Goal: Information Seeking & Learning: Check status

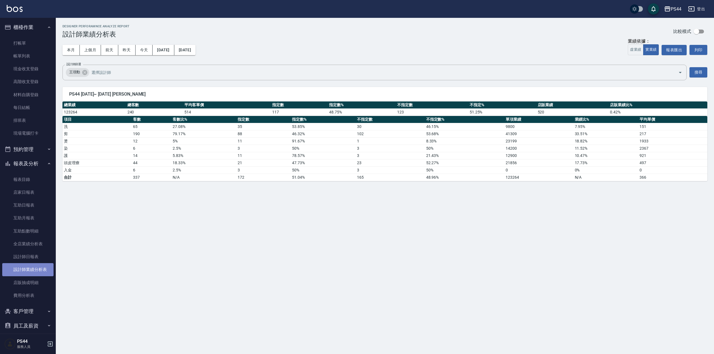
click at [40, 273] on link "設計師業績分析表" at bounding box center [27, 269] width 51 height 13
click at [84, 73] on icon at bounding box center [84, 72] width 5 height 5
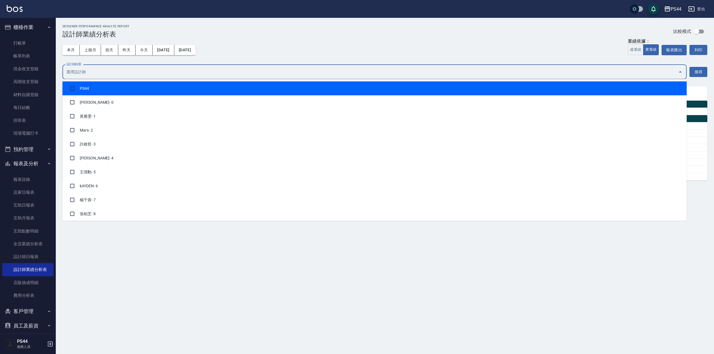
click at [102, 71] on input "設計師篩選" at bounding box center [370, 72] width 611 height 10
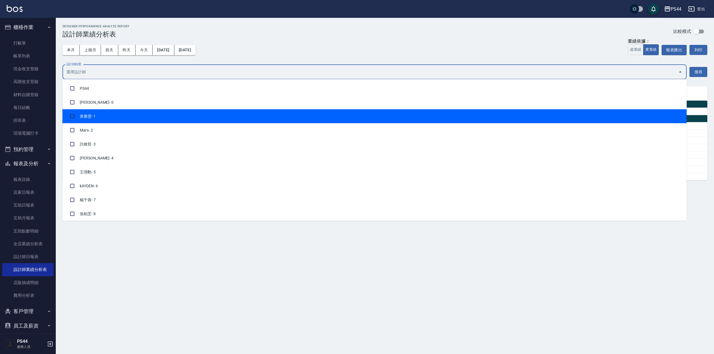
click at [114, 119] on li "[PERSON_NAME]- 1" at bounding box center [375, 116] width 625 height 14
checkbox input "true"
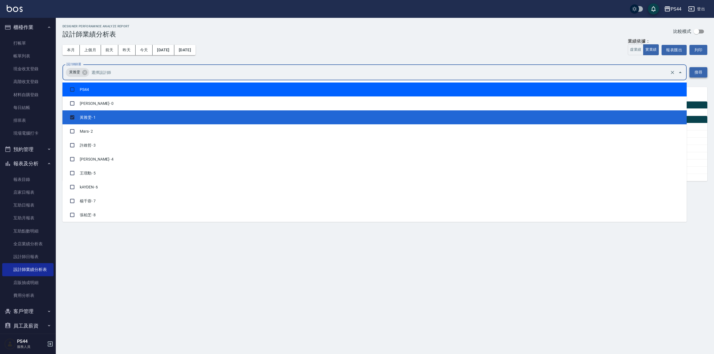
click at [705, 74] on button "搜尋" at bounding box center [699, 72] width 18 height 10
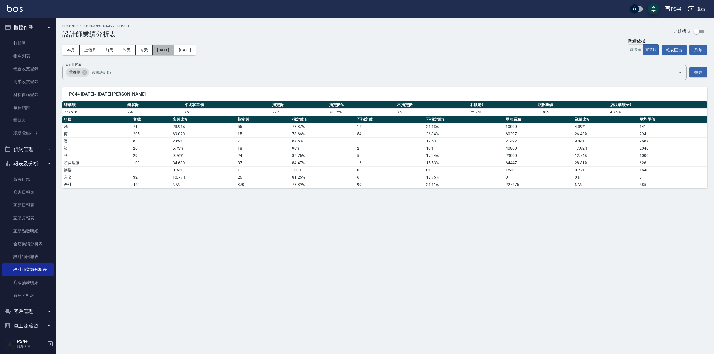
click at [174, 52] on button "[DATE]" at bounding box center [163, 50] width 21 height 10
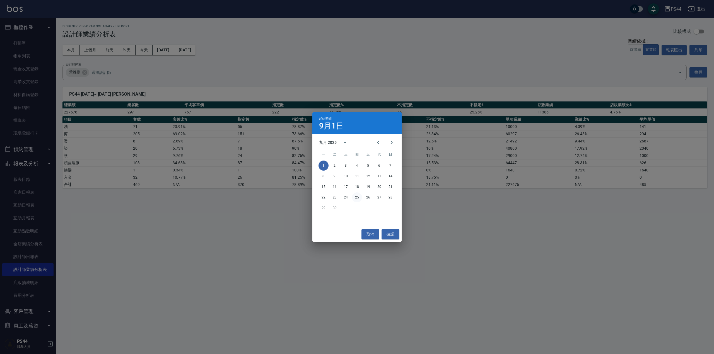
click at [357, 199] on button "25" at bounding box center [357, 198] width 10 height 10
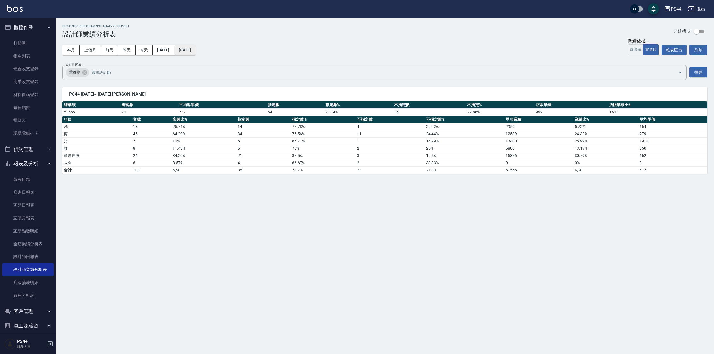
click at [196, 51] on button "[DATE]" at bounding box center [184, 50] width 21 height 10
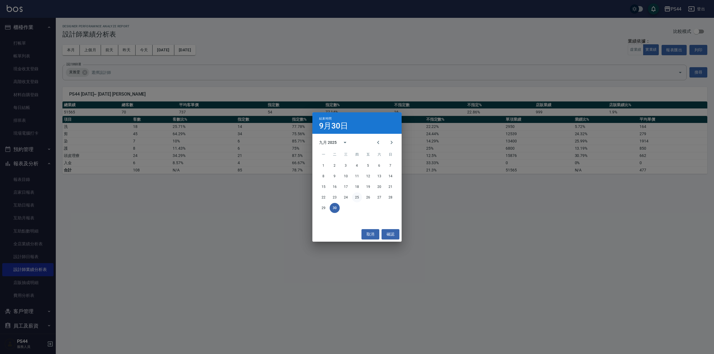
click at [358, 197] on button "25" at bounding box center [357, 198] width 10 height 10
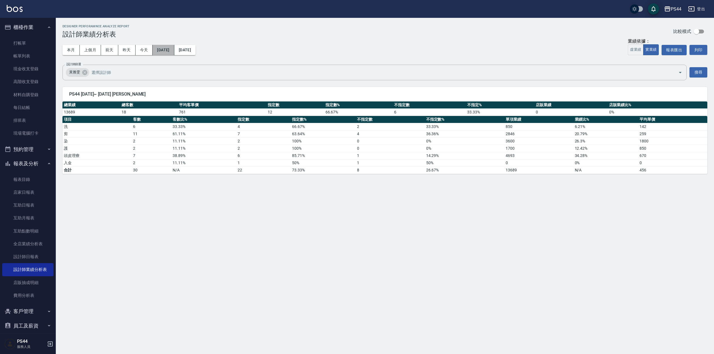
click at [171, 52] on button "[DATE]" at bounding box center [163, 50] width 21 height 10
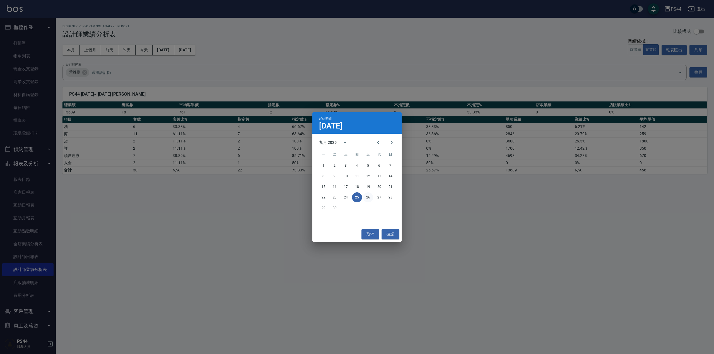
click at [368, 200] on button "26" at bounding box center [368, 198] width 10 height 10
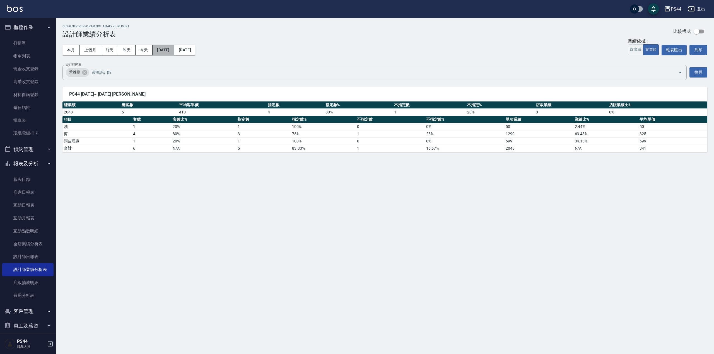
click at [173, 49] on button "[DATE]" at bounding box center [163, 50] width 21 height 10
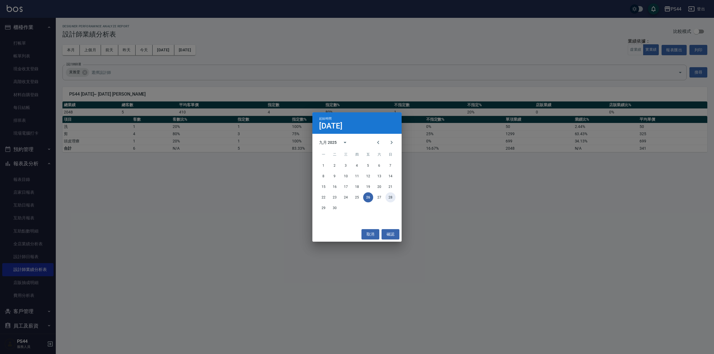
drag, startPoint x: 387, startPoint y: 196, endPoint x: 390, endPoint y: 198, distance: 4.0
click at [387, 198] on button "28" at bounding box center [391, 198] width 10 height 10
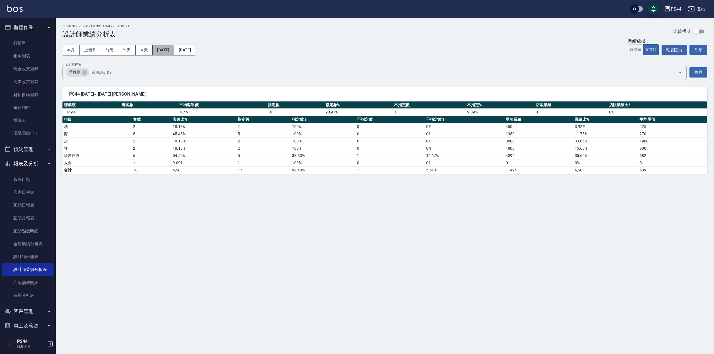
click at [174, 50] on button "[DATE]" at bounding box center [163, 50] width 21 height 10
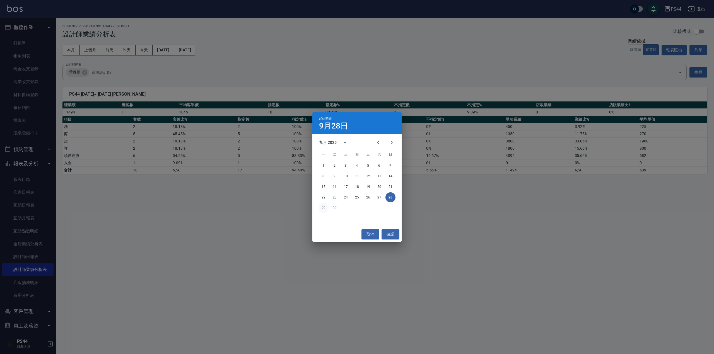
click at [326, 207] on button "29" at bounding box center [324, 208] width 10 height 10
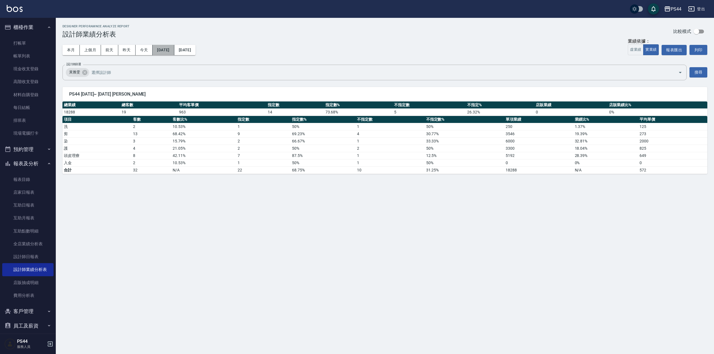
click at [174, 54] on button "[DATE]" at bounding box center [163, 50] width 21 height 10
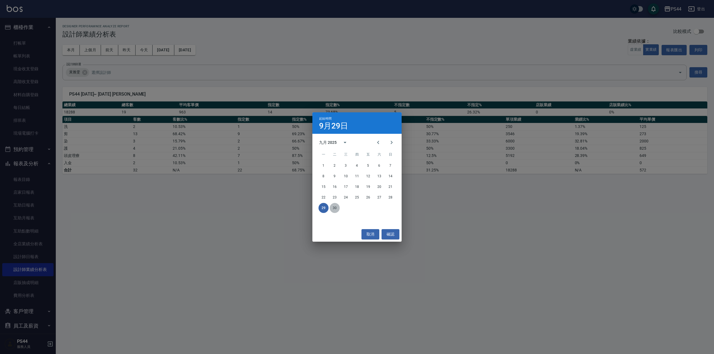
click at [333, 208] on button "30" at bounding box center [335, 208] width 10 height 10
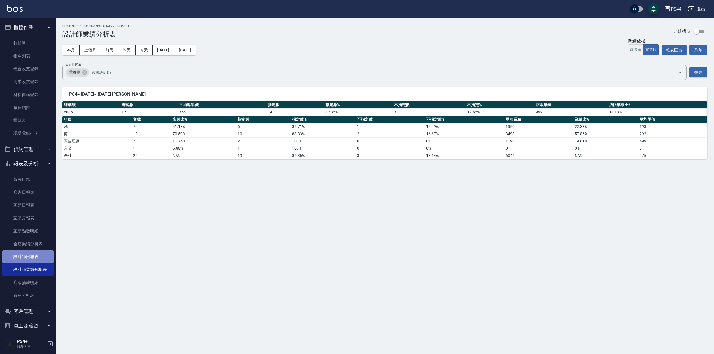
click at [40, 258] on link "設計師日報表" at bounding box center [27, 257] width 51 height 13
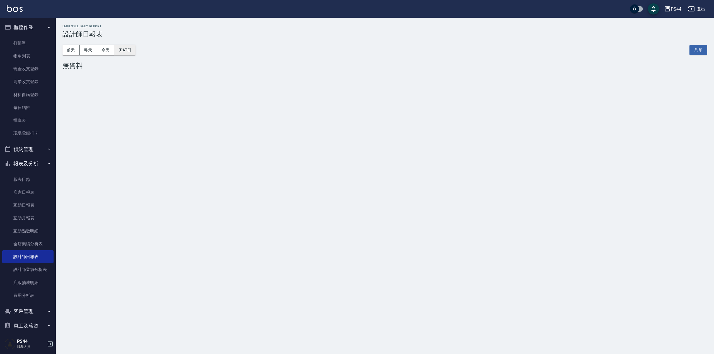
click at [133, 51] on button "[DATE]" at bounding box center [124, 50] width 21 height 10
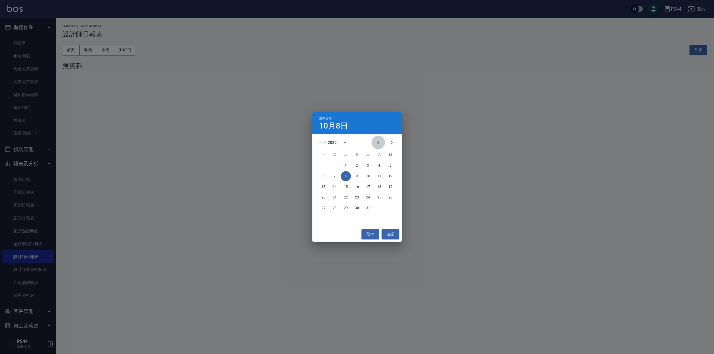
click at [380, 141] on icon "Previous month" at bounding box center [378, 142] width 7 height 7
drag, startPoint x: 391, startPoint y: 141, endPoint x: 394, endPoint y: 158, distance: 17.2
click at [391, 141] on icon "Next month" at bounding box center [392, 142] width 7 height 7
click at [333, 212] on button "30" at bounding box center [335, 208] width 10 height 10
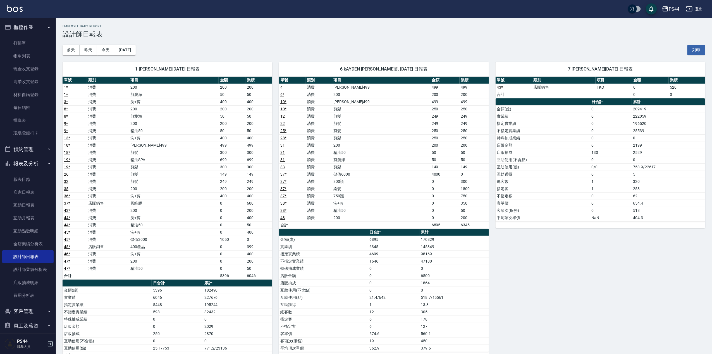
drag, startPoint x: 231, startPoint y: 219, endPoint x: 224, endPoint y: 220, distance: 6.9
click at [228, 220] on td "0" at bounding box center [232, 217] width 27 height 7
